Goal: Information Seeking & Learning: Learn about a topic

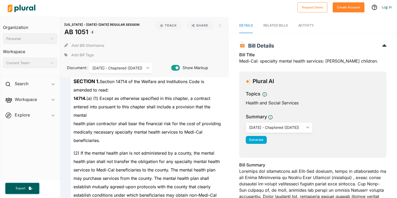
click at [121, 117] on div "entered into pursuant to this chapter shall include a provision that the mental" at bounding box center [146, 110] width 151 height 17
click at [120, 108] on span "entered into pursuant to this chapter shall include a provision that the mental" at bounding box center [141, 111] width 137 height 14
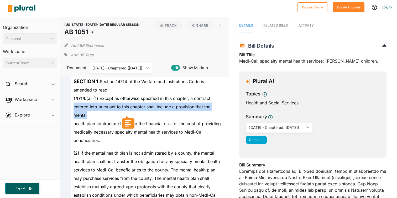
click at [120, 108] on span "entered into pursuant to this chapter shall include a provision that the mental" at bounding box center [141, 111] width 137 height 14
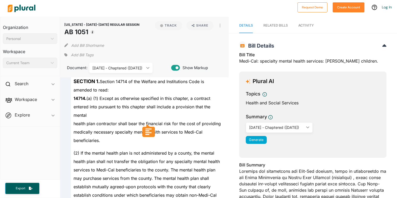
click at [121, 120] on div "health plan contractor shall bear the financial risk for the cost of providing" at bounding box center [146, 123] width 151 height 8
click at [107, 127] on div "health plan contractor shall bear the financial risk for the cost of providing" at bounding box center [146, 123] width 151 height 8
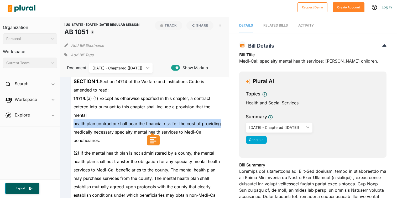
click at [107, 127] on div "health plan contractor shall bear the financial risk for the cost of providing" at bounding box center [146, 123] width 151 height 8
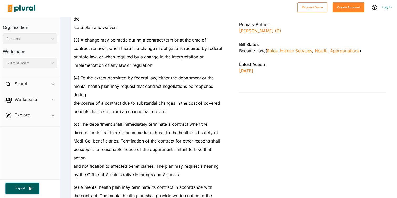
scroll to position [595, 0]
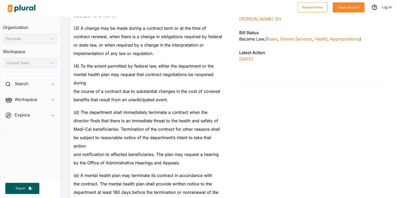
click at [181, 131] on span "Medi-Cal beneficiaries. Termination of the contract for other reasons shall" at bounding box center [146, 128] width 146 height 5
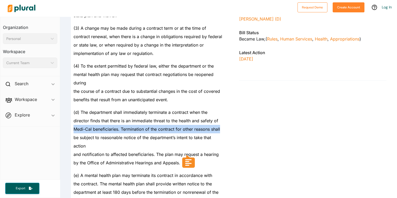
click at [181, 131] on span "Medi-Cal beneficiaries. Termination of the contract for other reasons shall" at bounding box center [146, 128] width 146 height 5
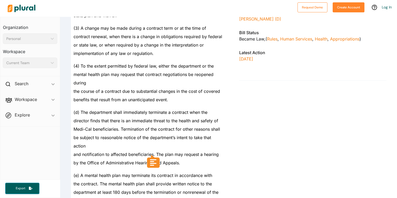
click at [195, 115] on span "(d) The department shall immediately terminate a contract when the" at bounding box center [140, 111] width 134 height 5
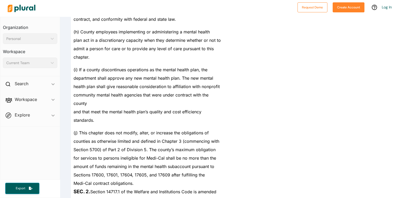
scroll to position [1009, 0]
